Goal: Information Seeking & Learning: Learn about a topic

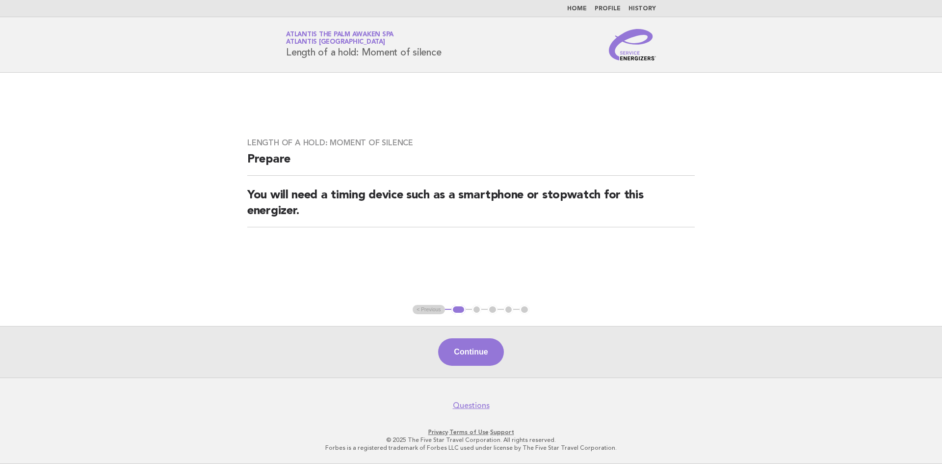
click at [583, 8] on link "Home" at bounding box center [577, 9] width 20 height 6
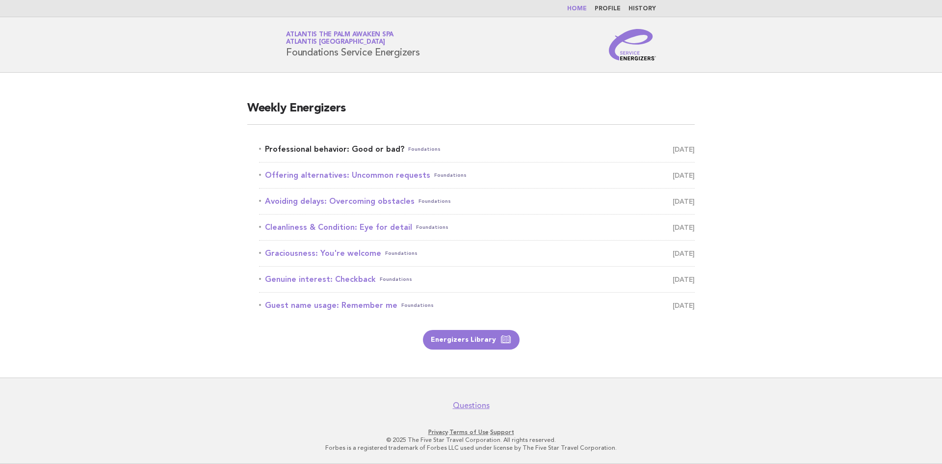
click at [384, 152] on link "Professional behavior: Good or bad? Foundations October 3" at bounding box center [477, 149] width 436 height 14
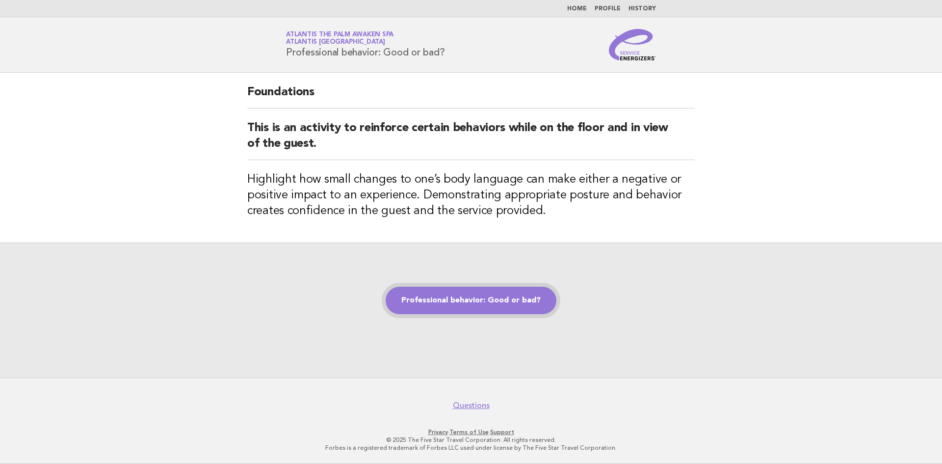
click at [474, 300] on link "Professional behavior: Good or bad?" at bounding box center [471, 300] width 171 height 27
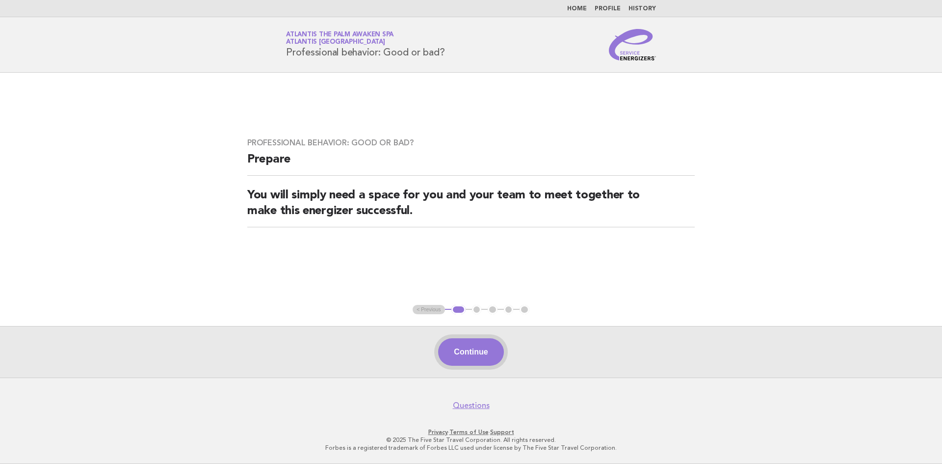
click at [487, 361] on button "Continue" at bounding box center [470, 351] width 65 height 27
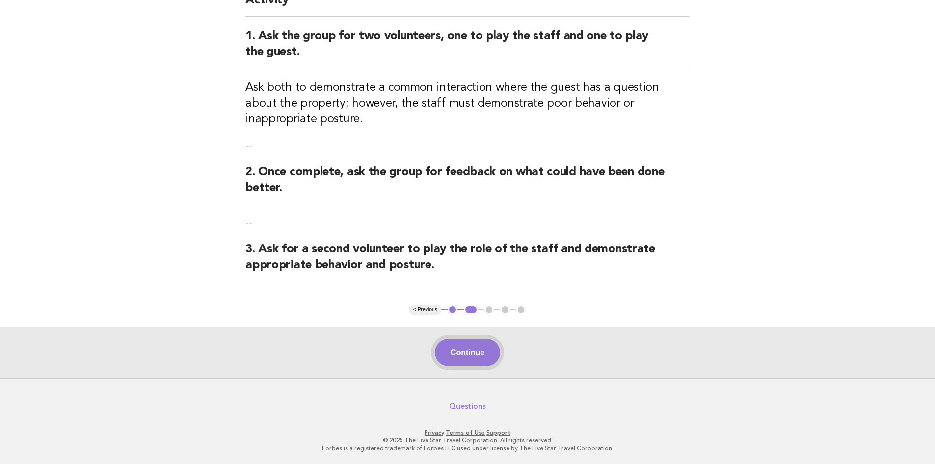
click at [481, 357] on button "Continue" at bounding box center [467, 352] width 65 height 27
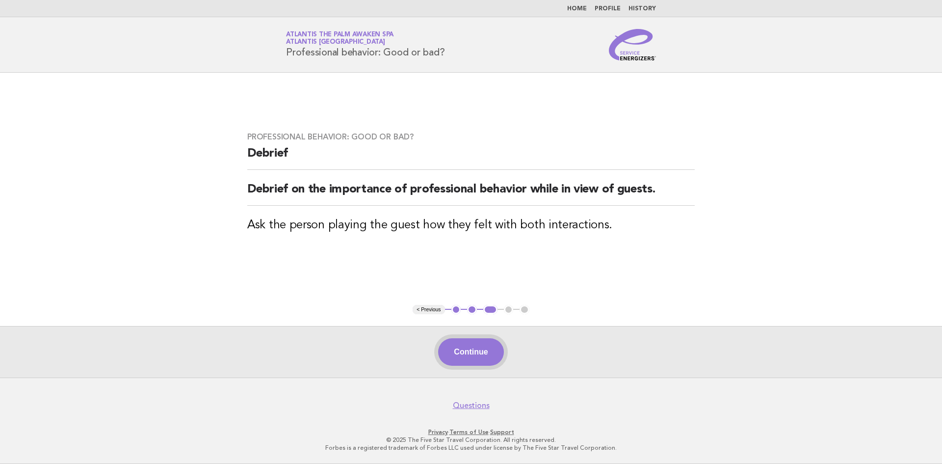
click at [480, 363] on button "Continue" at bounding box center [470, 351] width 65 height 27
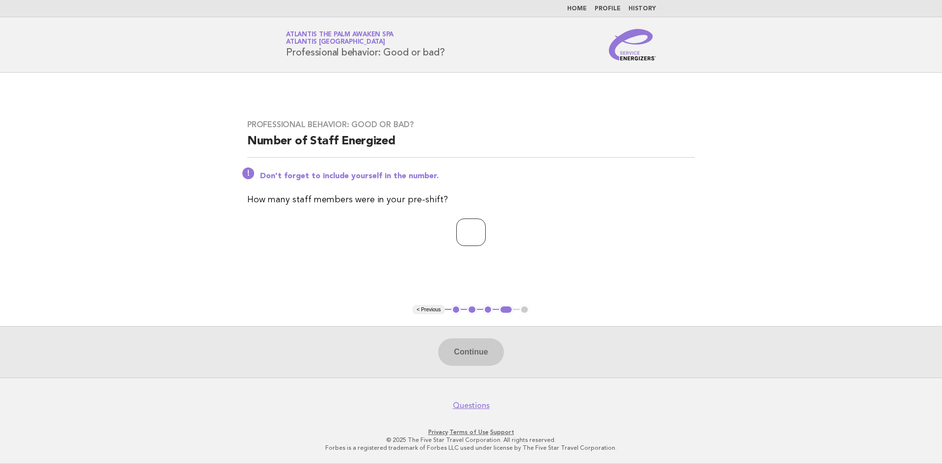
click at [469, 234] on input "number" at bounding box center [470, 231] width 29 height 27
type input "**"
click at [482, 351] on button "Continue" at bounding box center [470, 351] width 65 height 27
